Goal: Task Accomplishment & Management: Complete application form

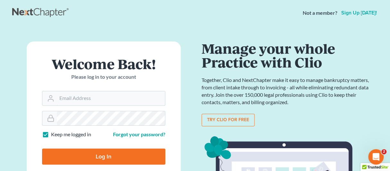
type input "[EMAIL_ADDRESS][DOMAIN_NAME]"
click at [92, 156] on input "Log In" at bounding box center [103, 156] width 123 height 16
type input "Thinking..."
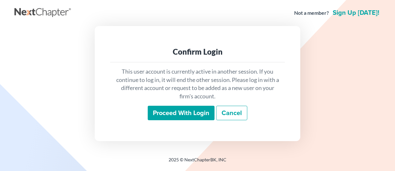
click at [166, 113] on input "Proceed with login" at bounding box center [181, 113] width 67 height 15
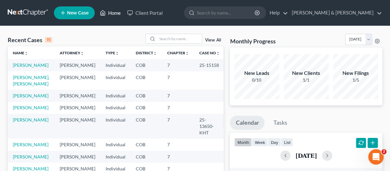
click at [110, 12] on link "Home" at bounding box center [110, 13] width 27 height 12
click at [113, 12] on link "Home" at bounding box center [110, 13] width 27 height 12
click at [71, 11] on span "New Case" at bounding box center [77, 13] width 21 height 5
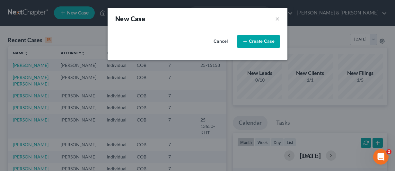
select select "11"
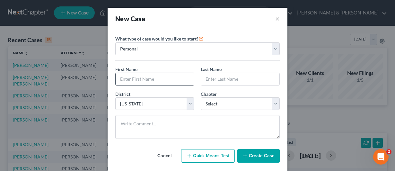
click at [123, 77] on input "text" at bounding box center [154, 79] width 78 height 12
type input "Joseph"
click at [213, 81] on input "text" at bounding box center [240, 79] width 78 height 12
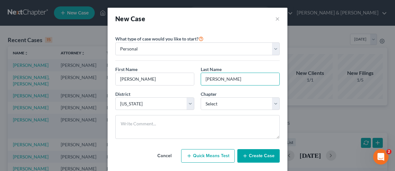
type input "Fiala"
click at [251, 154] on button "Create Case" at bounding box center [258, 155] width 42 height 13
click at [218, 76] on input "Fiala" at bounding box center [240, 79] width 78 height 12
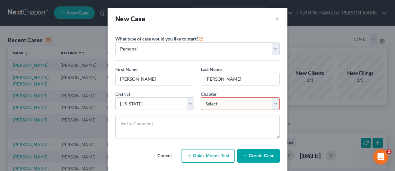
click at [271, 104] on select "Select 7 11 12 13" at bounding box center [239, 103] width 79 height 13
select select "0"
click at [200, 97] on select "Select 7 11 12 13" at bounding box center [239, 103] width 79 height 13
click at [251, 157] on button "Create Case" at bounding box center [258, 155] width 42 height 13
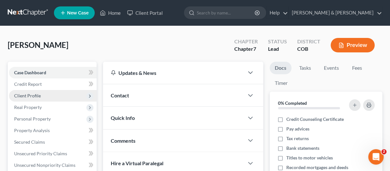
click at [31, 95] on span "Client Profile" at bounding box center [27, 95] width 27 height 5
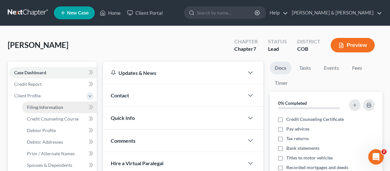
click at [43, 106] on span "Filing Information" at bounding box center [45, 106] width 36 height 5
select select "1"
select select "0"
select select "11"
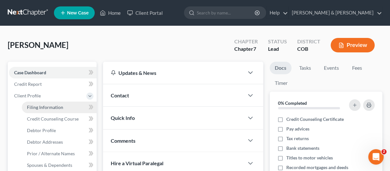
select select "5"
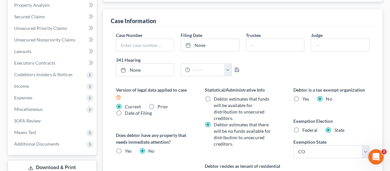
scroll to position [225, 0]
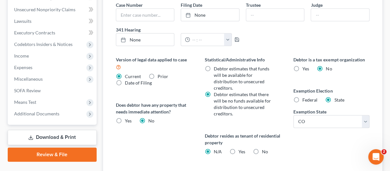
click at [238, 149] on label "Yes Yes" at bounding box center [241, 151] width 7 height 6
click at [241, 149] on input "Yes Yes" at bounding box center [243, 150] width 4 height 4
radio input "true"
radio input "false"
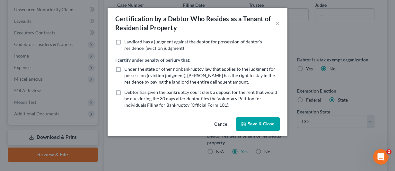
click at [258, 122] on button "Save & Close" at bounding box center [258, 123] width 44 height 13
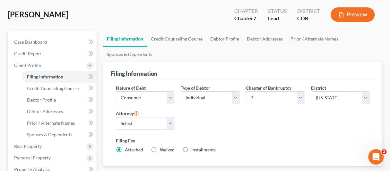
scroll to position [16, 0]
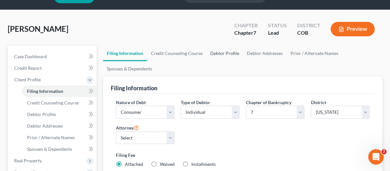
click at [220, 53] on link "Debtor Profile" at bounding box center [224, 53] width 37 height 15
select select "0"
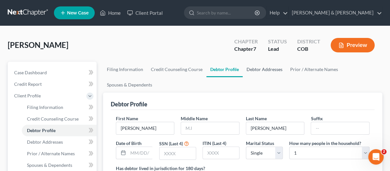
click at [255, 70] on link "Debtor Addresses" at bounding box center [265, 69] width 44 height 15
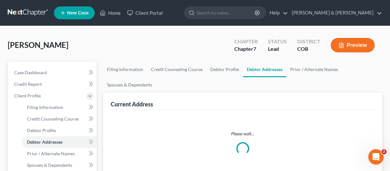
select select "0"
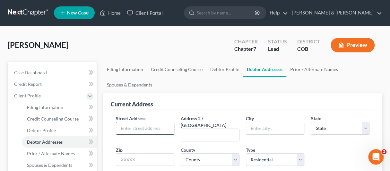
click at [137, 128] on input "text" at bounding box center [145, 128] width 58 height 12
click at [48, 107] on span "Filing Information" at bounding box center [45, 106] width 36 height 5
select select "1"
select select "0"
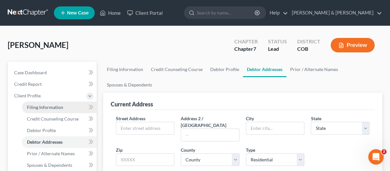
select select "11"
select select "0"
select select "5"
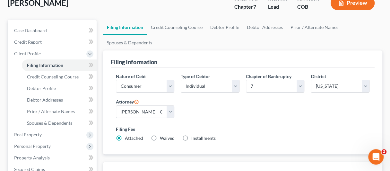
scroll to position [32, 0]
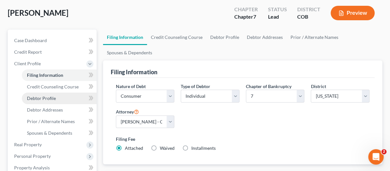
click at [37, 97] on span "Debtor Profile" at bounding box center [41, 97] width 29 height 5
select select "0"
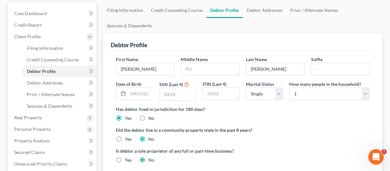
scroll to position [64, 0]
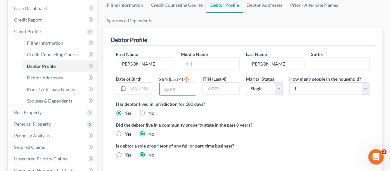
click at [161, 88] on input "text" at bounding box center [177, 89] width 36 height 12
type input "0584"
click at [266, 6] on link "Debtor Addresses" at bounding box center [265, 4] width 44 height 15
select select "0"
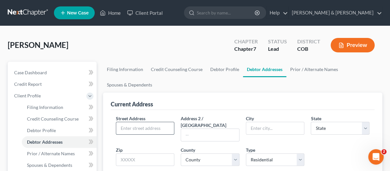
click at [132, 129] on input "text" at bounding box center [145, 128] width 58 height 12
type input "9803 W. Girton Drive"
click at [194, 129] on input "text" at bounding box center [210, 135] width 58 height 12
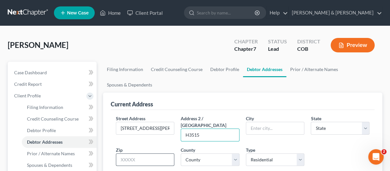
type input "H3515"
click at [119, 153] on input "text" at bounding box center [145, 159] width 59 height 13
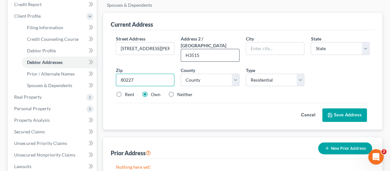
scroll to position [128, 0]
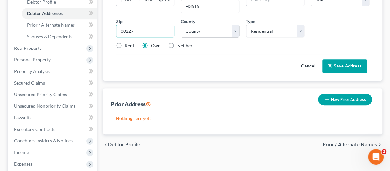
type input "80227"
click at [233, 25] on select "County" at bounding box center [210, 31] width 59 height 13
type input "Denver"
select select "5"
click at [234, 25] on select "County" at bounding box center [210, 31] width 59 height 13
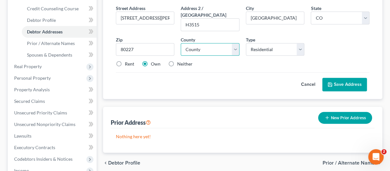
scroll to position [96, 0]
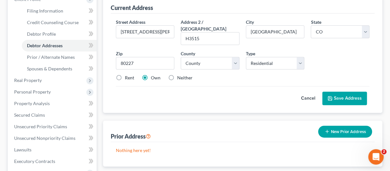
click at [218, 89] on div "Cancel Save Address" at bounding box center [242, 95] width 253 height 19
click at [270, 31] on input "Denver" at bounding box center [275, 32] width 58 height 12
type input "D"
type input "Lakewood"
click at [234, 57] on select "County Adams County Alamosa County Arapahoe County Archuleta County Baca County…" at bounding box center [210, 63] width 59 height 13
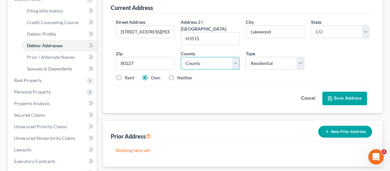
select select "30"
click at [181, 57] on select "County Adams County Alamosa County Arapahoe County Archuleta County Baca County…" at bounding box center [210, 63] width 59 height 13
click at [125, 74] on label "Rent" at bounding box center [129, 77] width 9 height 6
click at [127, 74] on input "Rent" at bounding box center [129, 76] width 4 height 4
radio input "true"
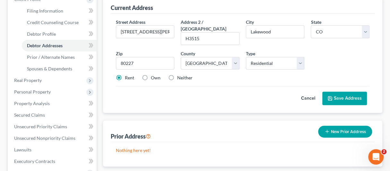
click at [346, 91] on button "Save Address" at bounding box center [344, 97] width 45 height 13
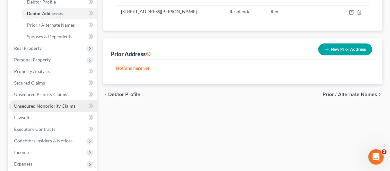
scroll to position [160, 0]
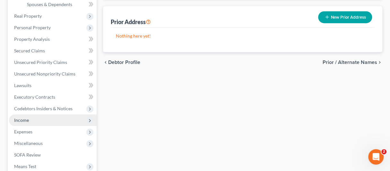
click at [21, 116] on span "Income" at bounding box center [53, 120] width 88 height 12
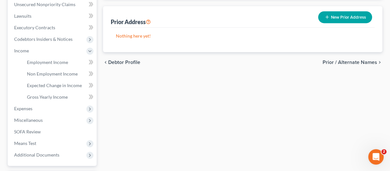
click at [340, 14] on button "New Prior Address" at bounding box center [345, 17] width 54 height 12
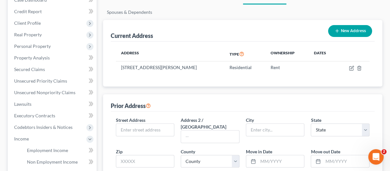
scroll to position [55, 0]
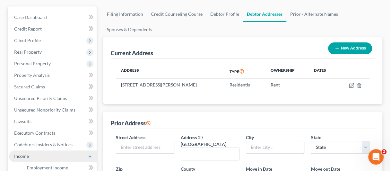
click at [29, 153] on span "Income" at bounding box center [53, 156] width 88 height 12
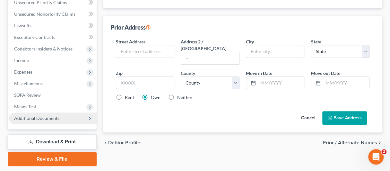
scroll to position [151, 0]
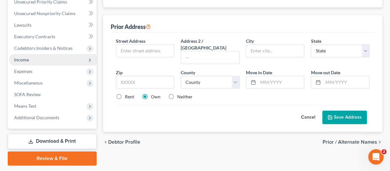
click at [24, 58] on span "Income" at bounding box center [21, 59] width 15 height 5
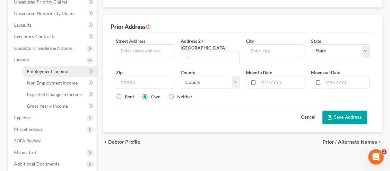
click at [54, 68] on span "Employment Income" at bounding box center [47, 70] width 41 height 5
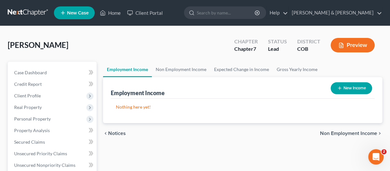
click at [351, 88] on button "New Income" at bounding box center [350, 88] width 41 height 12
select select "0"
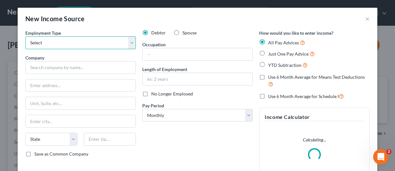
click at [40, 41] on select "Select Full or Part Time Employment Self Employment" at bounding box center [80, 42] width 110 height 13
select select "0"
click at [25, 36] on select "Select Full or Part Time Employment Self Employment" at bounding box center [80, 42] width 110 height 13
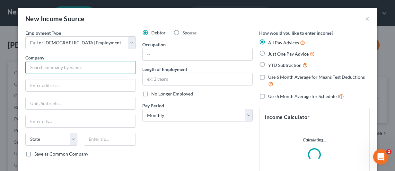
click at [38, 70] on input "text" at bounding box center [80, 67] width 110 height 13
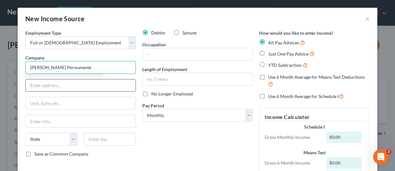
type input "Kaiser Permanente"
click at [41, 86] on input "text" at bounding box center [81, 85] width 110 height 12
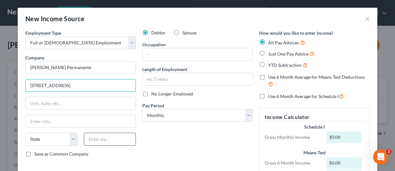
type input "10350 East Dakota Ave."
click at [102, 138] on input "text" at bounding box center [110, 138] width 52 height 13
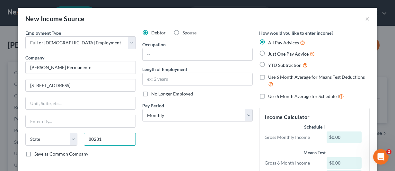
type input "80231"
click at [183, 147] on div "Debtor Spouse Occupation Length of Employment No Longer Employed Pay Period * S…" at bounding box center [197, 112] width 117 height 164
type input "Denver"
select select "5"
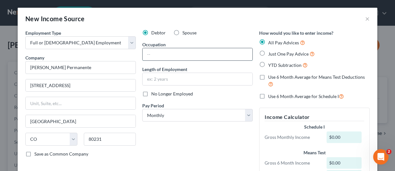
click at [163, 55] on input "text" at bounding box center [197, 54] width 110 height 12
type input "LPN"
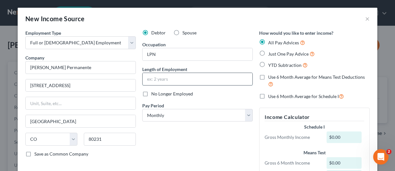
click at [158, 76] on input "text" at bounding box center [197, 79] width 110 height 12
type input "11 years"
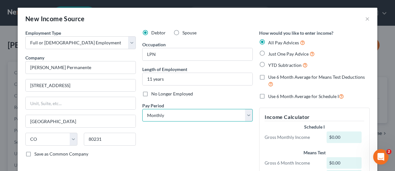
click at [166, 111] on select "Select Monthly Twice Monthly Every Other Week Weekly" at bounding box center [197, 115] width 110 height 13
select select "1"
click at [142, 109] on select "Select Monthly Twice Monthly Every Other Week Weekly" at bounding box center [197, 115] width 110 height 13
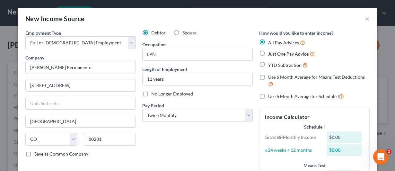
click at [268, 52] on label "Just One Pay Advice" at bounding box center [291, 53] width 47 height 7
click at [270, 52] on input "Just One Pay Advice" at bounding box center [272, 52] width 4 height 4
radio input "true"
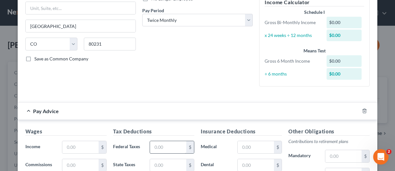
scroll to position [96, 0]
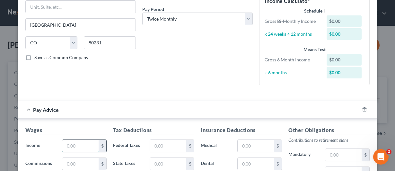
click at [63, 145] on input "text" at bounding box center [80, 146] width 36 height 12
paste input "3,708.28"
type input "3,708.28"
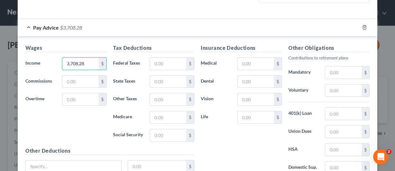
scroll to position [192, 0]
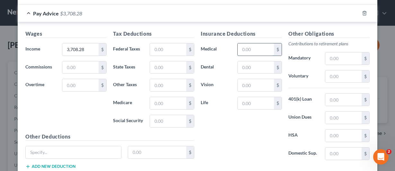
click at [240, 49] on input "text" at bounding box center [255, 49] width 36 height 12
paste input "585.82"
type input "585.82"
click at [154, 118] on input "text" at bounding box center [168, 121] width 36 height 12
paste input "190.95"
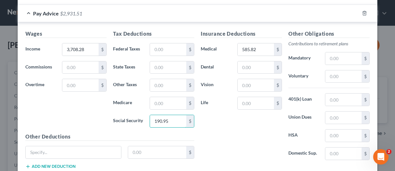
type input "190.95"
click at [151, 67] on input "text" at bounding box center [168, 67] width 36 height 12
paste input "130.00"
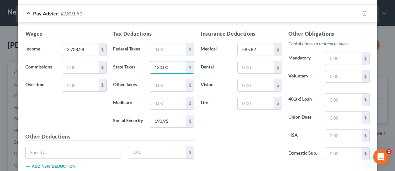
type input "130.00"
click at [151, 104] on input "text" at bounding box center [168, 103] width 36 height 12
paste input "44.66"
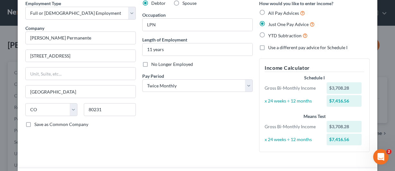
scroll to position [9, 0]
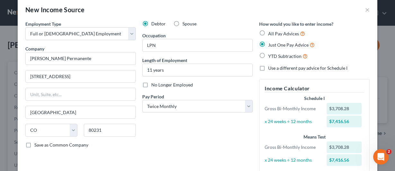
type input "44.66"
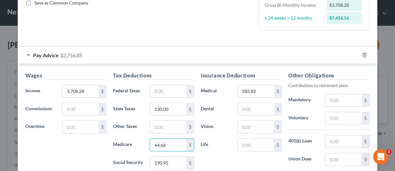
scroll to position [169, 0]
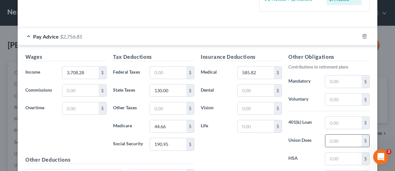
click at [327, 139] on input "text" at bounding box center [343, 140] width 36 height 12
paste input "68.45"
type input "68.45"
click at [327, 120] on input "text" at bounding box center [343, 122] width 36 height 12
paste input "68.45"
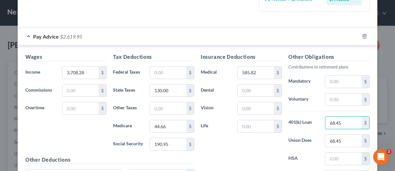
type input "68.45"
